Goal: Book appointment/travel/reservation

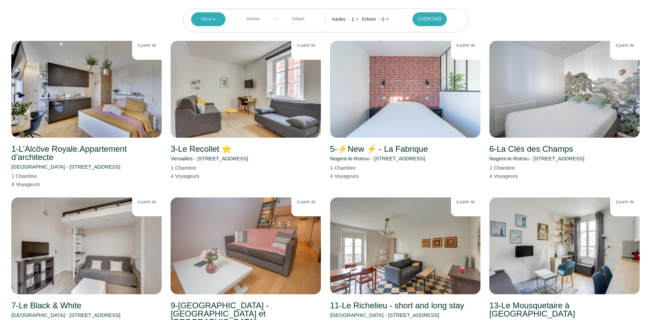
click at [259, 19] on input "text" at bounding box center [253, 18] width 40 height 13
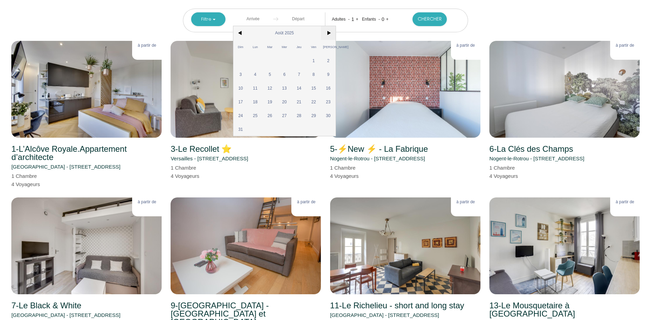
click at [329, 31] on span ">" at bounding box center [328, 33] width 15 height 14
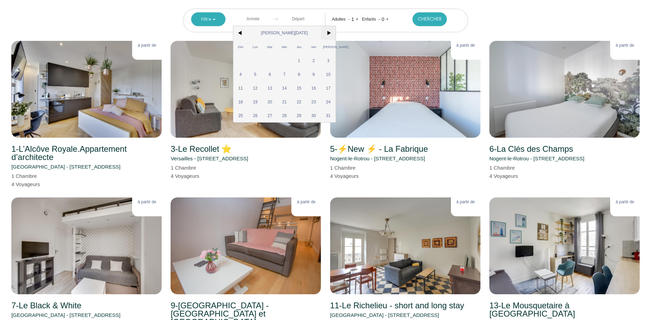
click at [329, 31] on span ">" at bounding box center [328, 33] width 15 height 14
click at [270, 89] on span "17" at bounding box center [270, 88] width 15 height 14
type input "[DATE]"
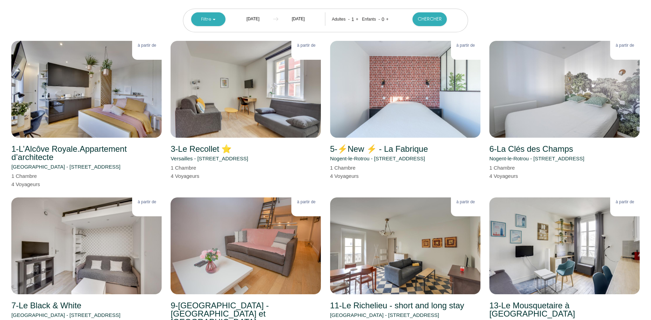
click at [257, 18] on input "[DATE]" at bounding box center [253, 18] width 40 height 13
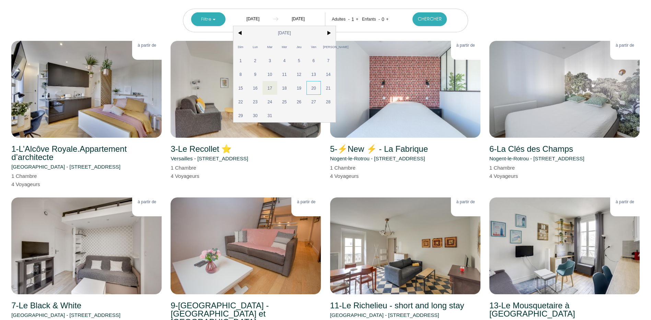
click at [313, 87] on span "20" at bounding box center [314, 88] width 15 height 14
type input "[DATE]"
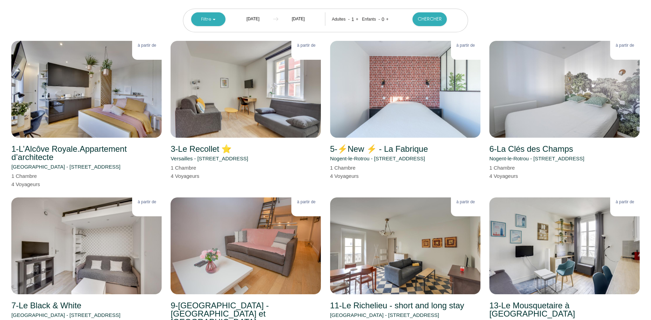
click at [307, 16] on input "[DATE]" at bounding box center [298, 18] width 40 height 13
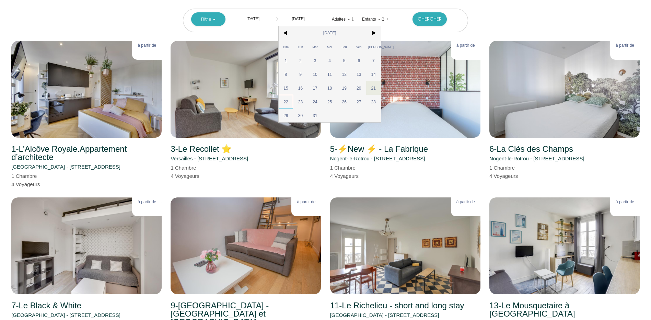
click at [286, 100] on span "22" at bounding box center [286, 102] width 15 height 14
type input "[DATE]"
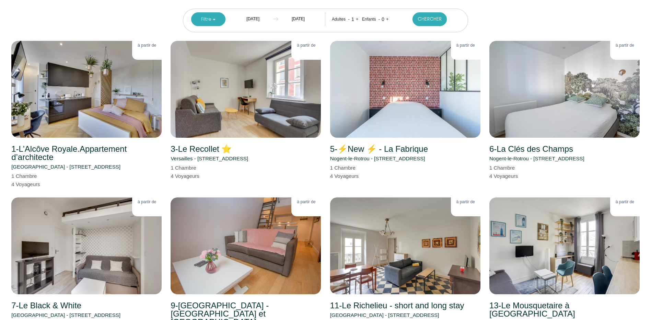
click at [350, 18] on div "1" at bounding box center [353, 19] width 6 height 11
click at [356, 18] on link "+" at bounding box center [357, 18] width 3 height 5
click at [427, 16] on button "Chercher" at bounding box center [430, 19] width 34 height 14
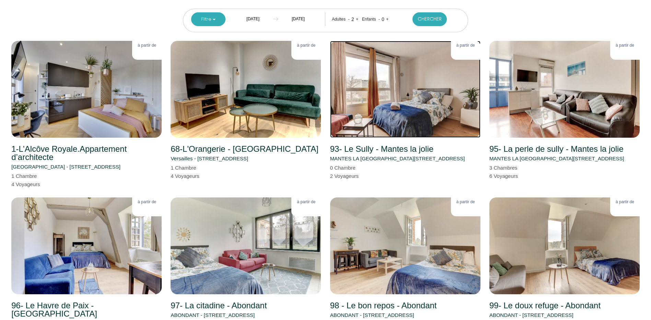
click at [394, 116] on img at bounding box center [405, 89] width 150 height 97
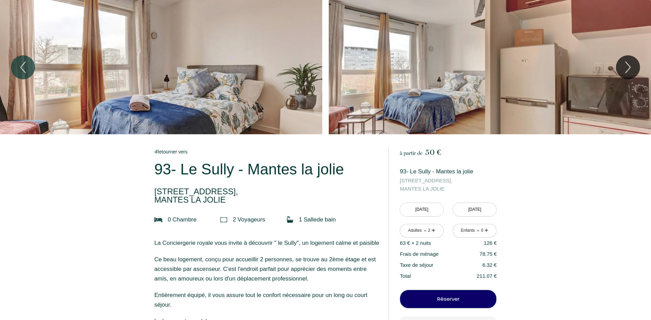
click at [192, 81] on div "Slideshow" at bounding box center [161, 67] width 322 height 134
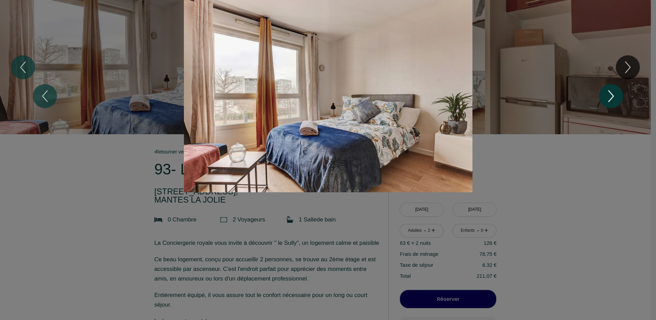
click at [613, 98] on icon "Next" at bounding box center [611, 96] width 14 height 21
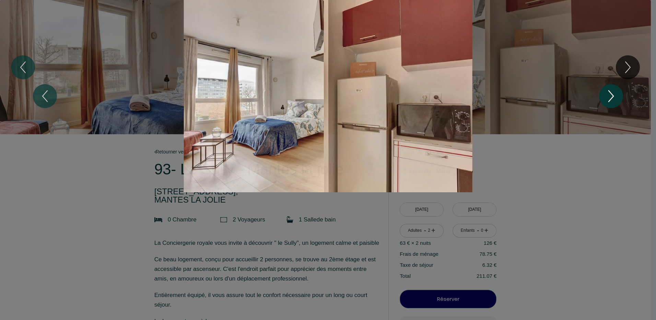
click at [613, 97] on icon "Next" at bounding box center [611, 96] width 14 height 21
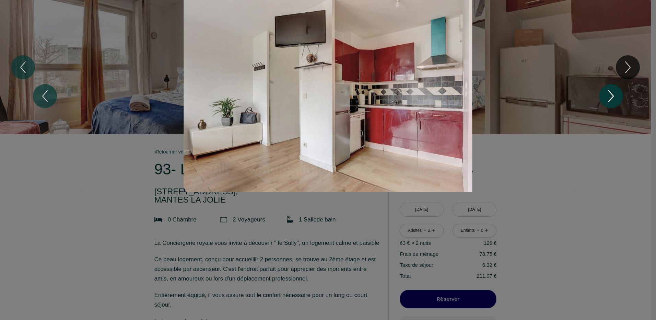
click at [614, 97] on icon "Next" at bounding box center [611, 96] width 14 height 21
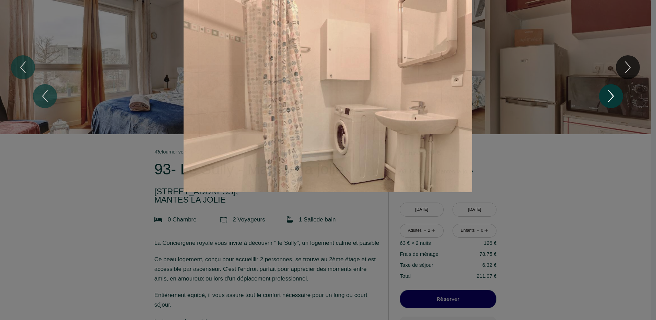
click at [614, 97] on icon "Next" at bounding box center [611, 96] width 14 height 21
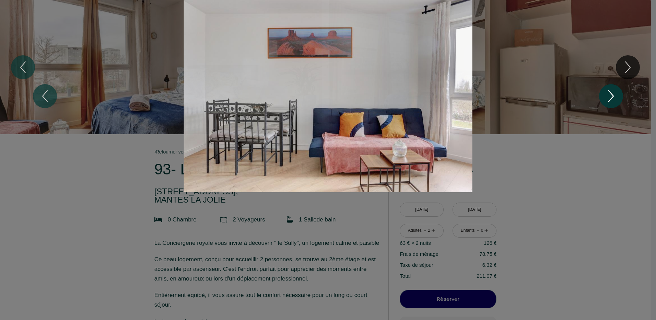
click at [614, 97] on icon "Next" at bounding box center [611, 96] width 14 height 21
